Goal: Task Accomplishment & Management: Use online tool/utility

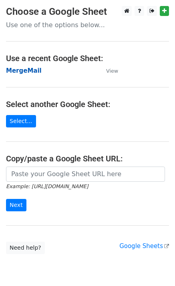
drag, startPoint x: 0, startPoint y: 0, endPoint x: 30, endPoint y: 72, distance: 77.8
click at [30, 72] on strong "MergeMail" at bounding box center [24, 70] width 36 height 7
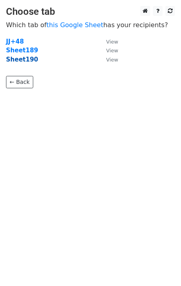
click at [28, 60] on strong "Sheet190" at bounding box center [22, 59] width 32 height 7
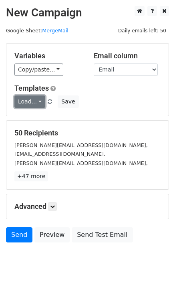
click at [35, 106] on link "Load..." at bounding box center [29, 102] width 31 height 12
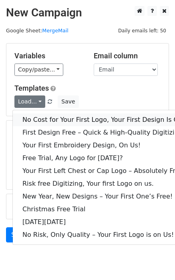
click at [44, 119] on link "No Cost for Your First Logo, Your First Design Is On Us!" at bounding box center [109, 120] width 192 height 13
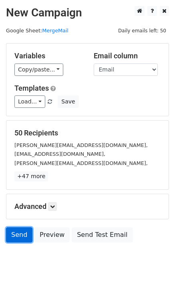
click at [22, 240] on link "Send" at bounding box center [19, 235] width 26 height 15
click at [20, 240] on link "Send" at bounding box center [19, 235] width 26 height 15
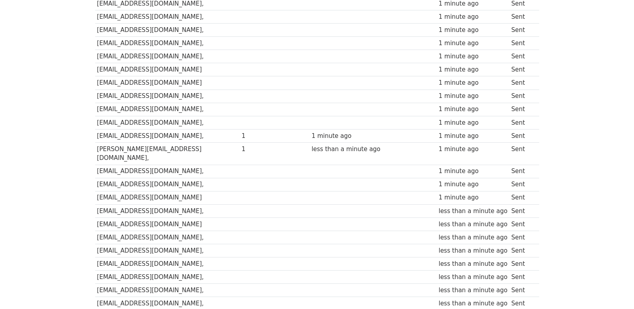
scroll to position [557, 0]
